Goal: Task Accomplishment & Management: Manage account settings

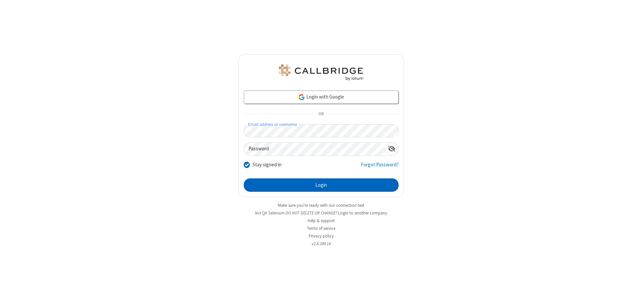
click at [321, 185] on button "Login" at bounding box center [321, 185] width 155 height 13
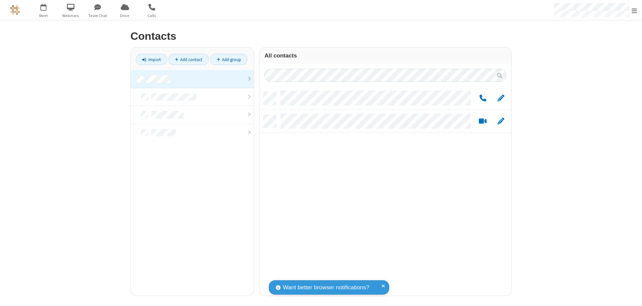
click at [192, 79] on link at bounding box center [192, 79] width 123 height 18
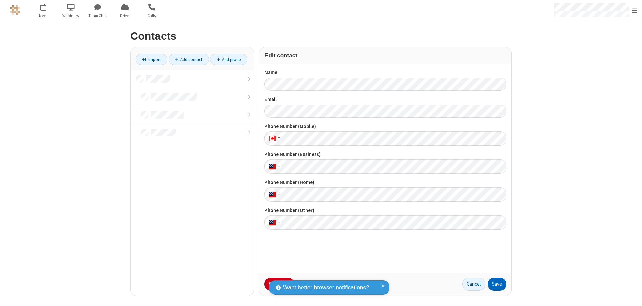
click at [497, 284] on button "Save" at bounding box center [497, 284] width 19 height 13
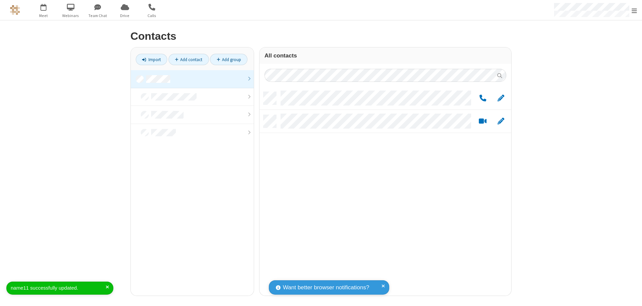
scroll to position [204, 247]
